Goal: Use online tool/utility: Utilize a website feature to perform a specific function

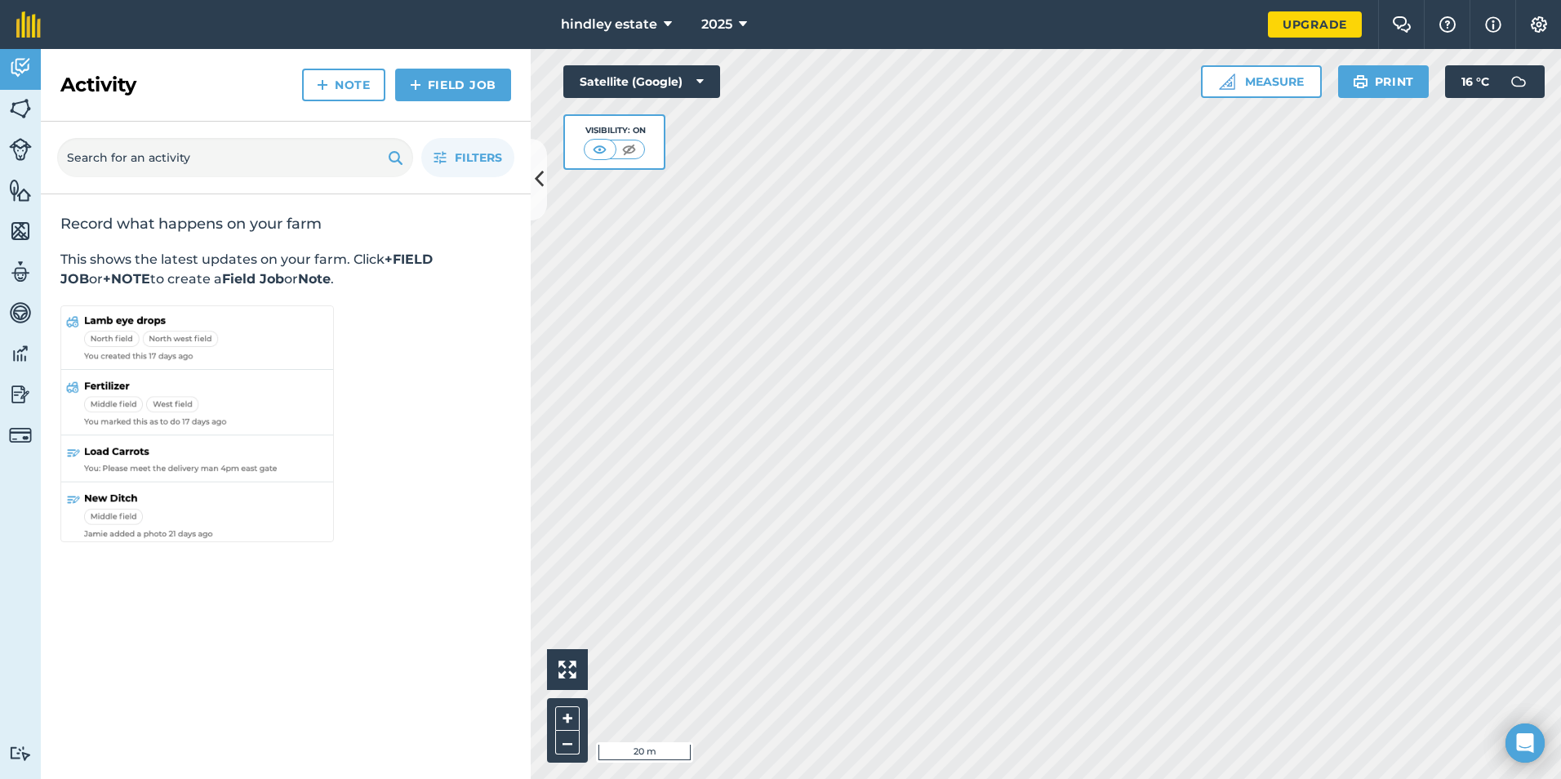
click at [611, 778] on html "hindley estate 2025 Upgrade Farm Chat Help Info Settings Map printing is not av…" at bounding box center [780, 389] width 1561 height 779
click at [1130, 778] on html "hindley estate 2025 Upgrade Farm Chat Help Info Settings Map printing is not av…" at bounding box center [780, 389] width 1561 height 779
click at [1238, 80] on button "Measure" at bounding box center [1261, 81] width 121 height 33
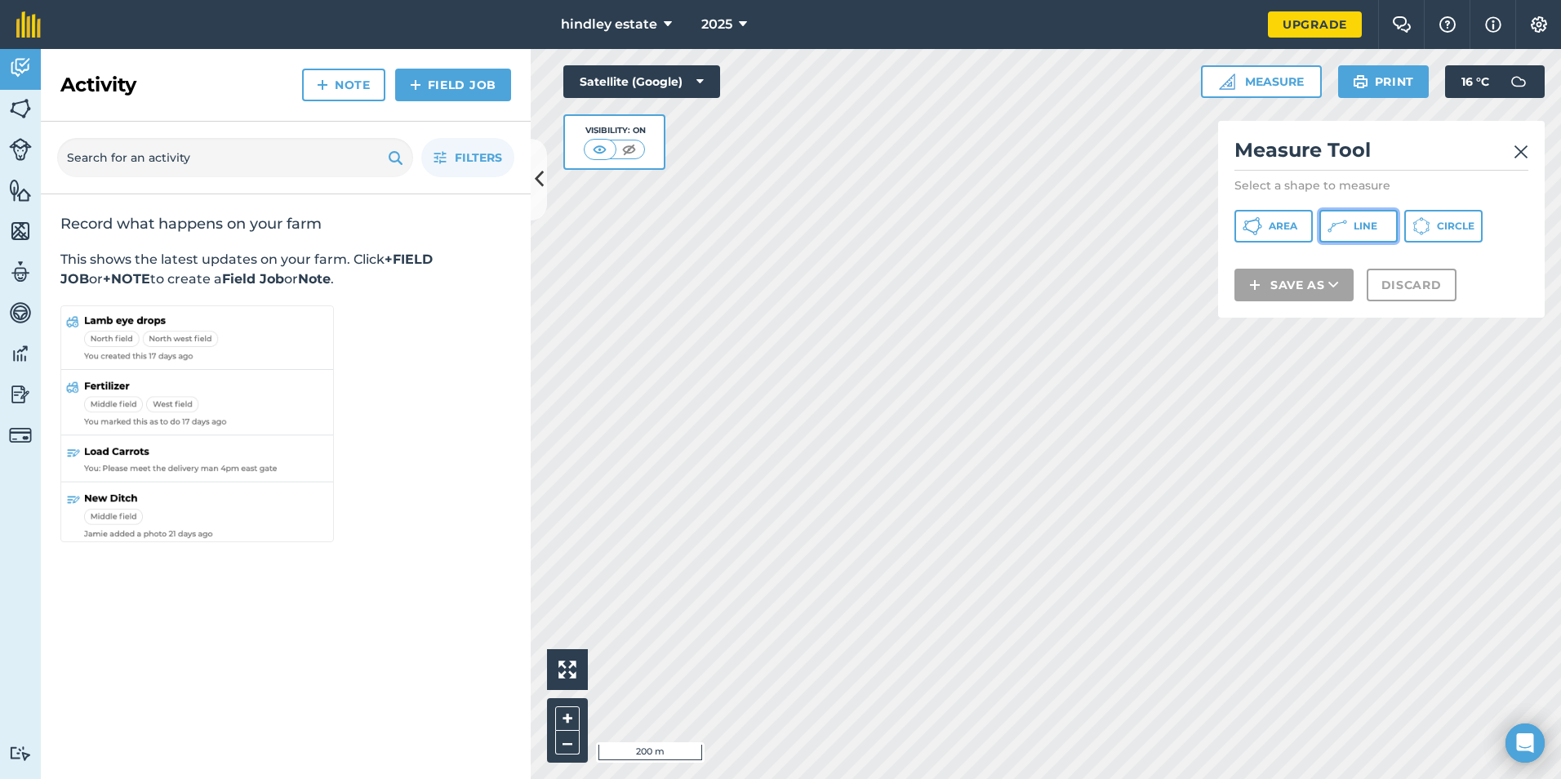
click at [1373, 230] on span "Line" at bounding box center [1366, 226] width 24 height 13
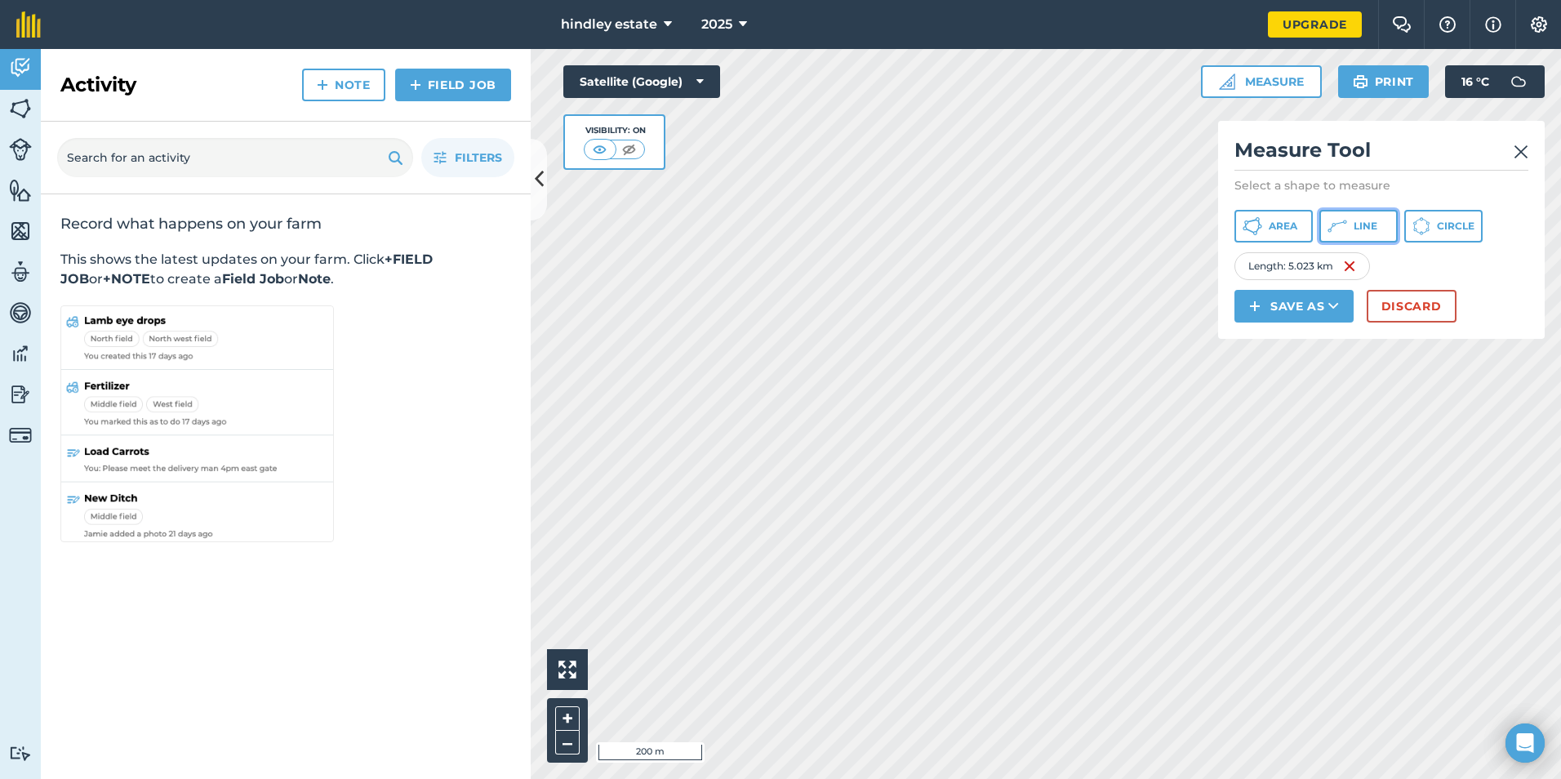
click at [1364, 230] on span "Line" at bounding box center [1366, 226] width 24 height 13
click at [1290, 230] on span "Area" at bounding box center [1283, 226] width 29 height 13
click at [1389, 304] on button "Discard" at bounding box center [1412, 306] width 90 height 33
